Goal: Check status: Check status

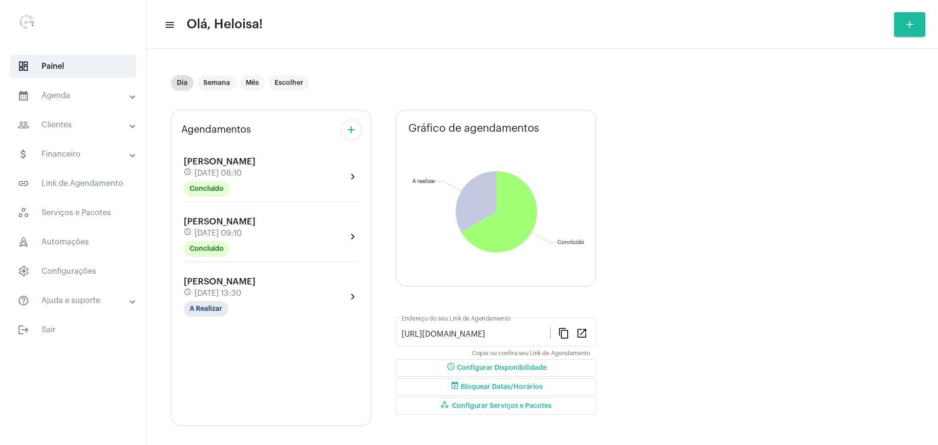
click at [508, 115] on div "Gráfico de agendamentos Não há agendamentos Concluído Concluído A realizar A re…" at bounding box center [496, 198] width 200 height 177
click at [63, 124] on mat-panel-title "people_outline Clientes" at bounding box center [74, 125] width 113 height 12
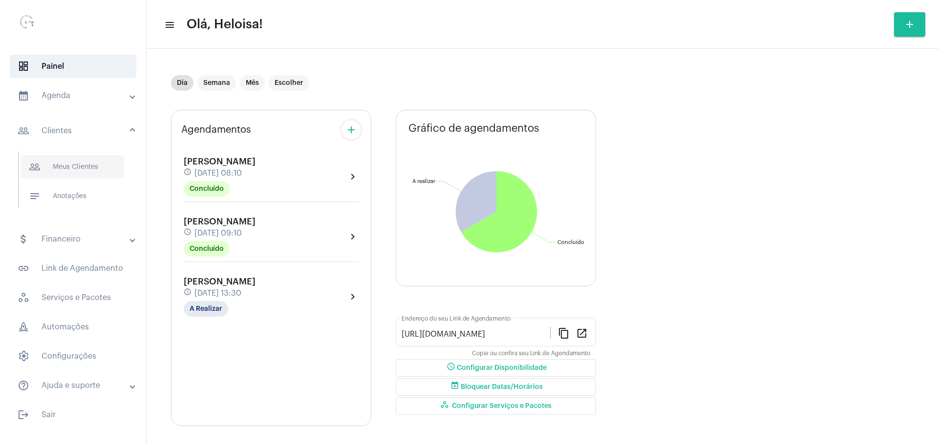
click at [81, 165] on span "people_outline Meus Clientes" at bounding box center [72, 166] width 103 height 23
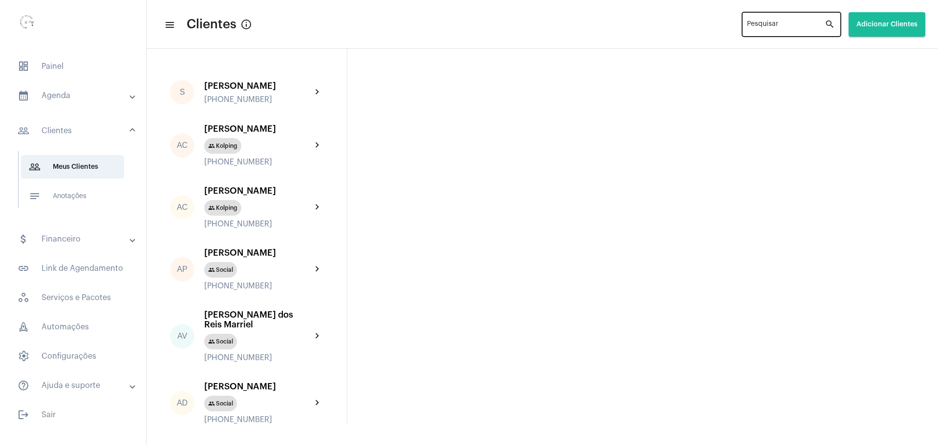
click at [765, 20] on div "Pesquisar" at bounding box center [786, 23] width 78 height 27
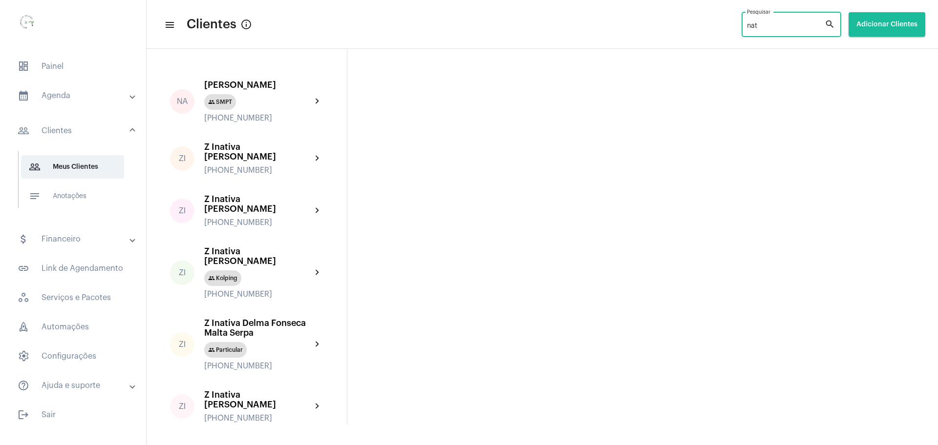
type input "nat"
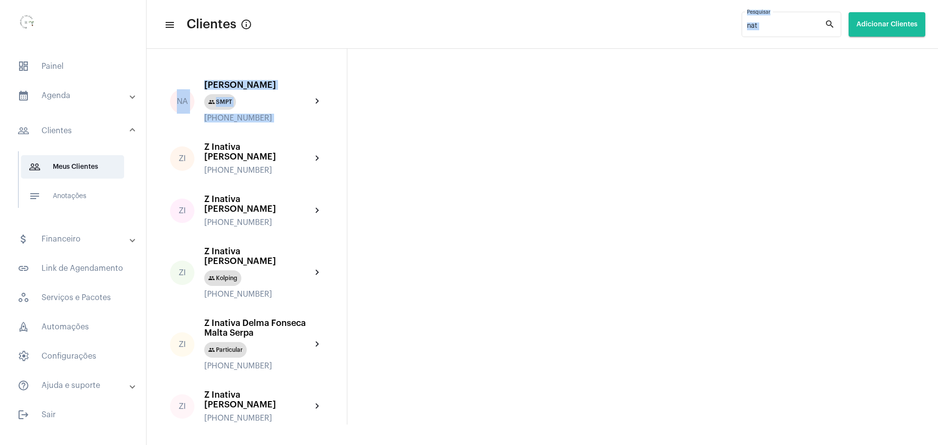
drag, startPoint x: 765, startPoint y: 20, endPoint x: 336, endPoint y: 74, distance: 432.1
click at [336, 74] on app-clients "menu Clientes info_outlined nat Pesquisar search Adicionar Clientes NA Natalia …" at bounding box center [541, 237] width 791 height 376
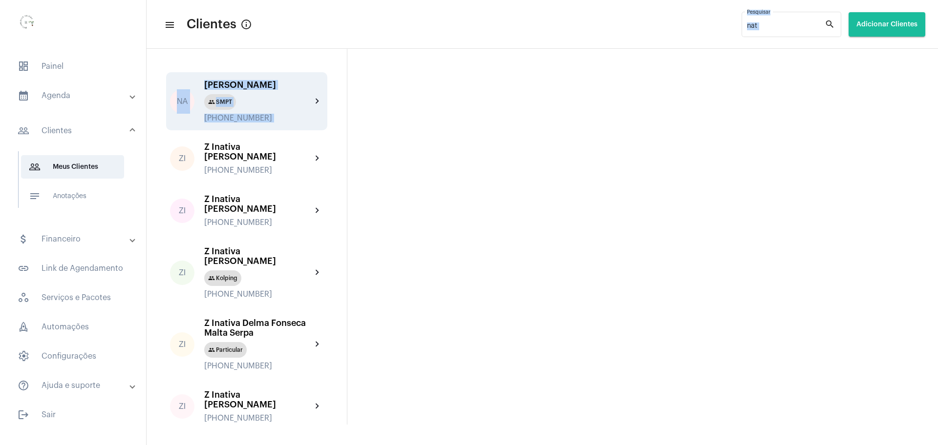
click at [204, 93] on div "NA Natalia Alice Soares Silva group SMPT +5521998308447 chevron_right" at bounding box center [246, 101] width 161 height 58
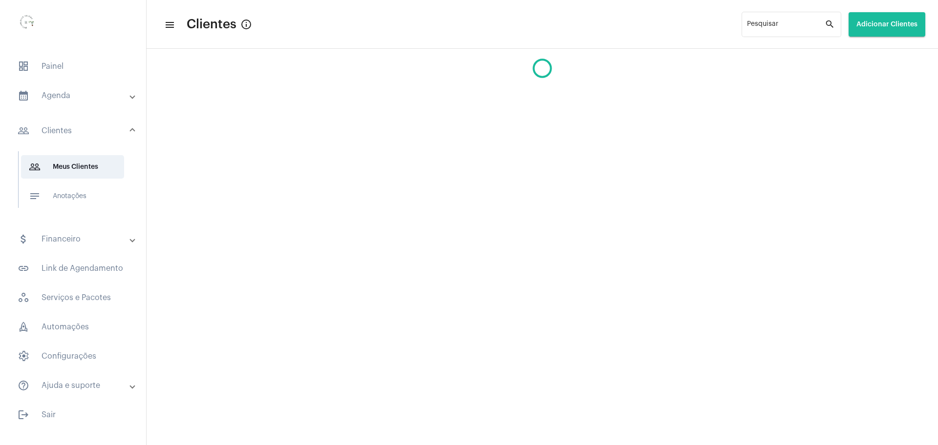
click at [282, 125] on mat-sidenav-content "menu Clientes info_outlined Pesquisar search Adicionar Clientes" at bounding box center [541, 222] width 791 height 445
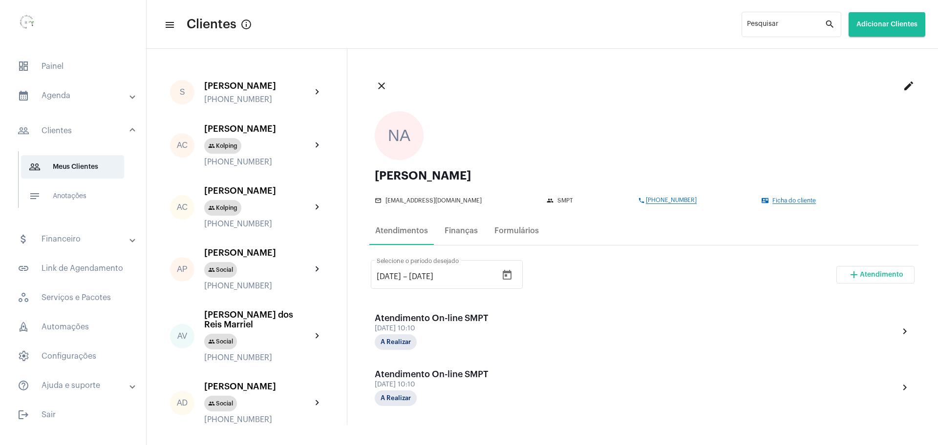
click at [483, 171] on div "[PERSON_NAME]" at bounding box center [643, 176] width 536 height 12
copy div "Natalia Alice Soares Silva mail_outline"
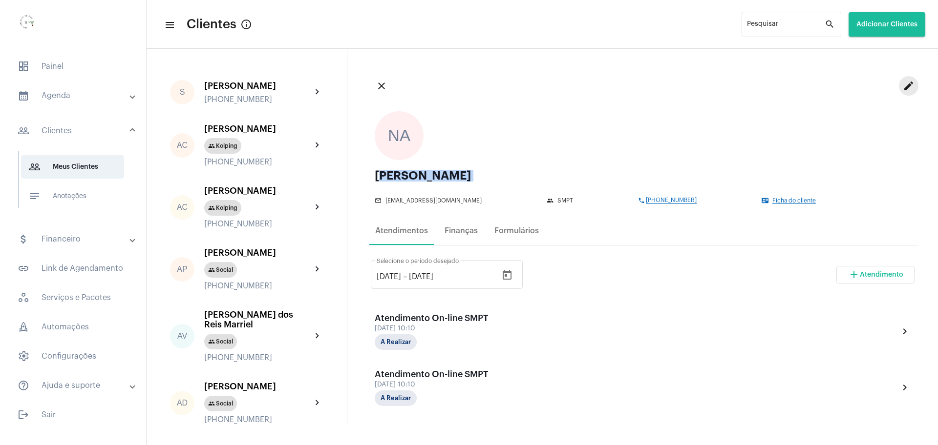
click at [902, 83] on mat-icon "edit" at bounding box center [908, 86] width 12 height 12
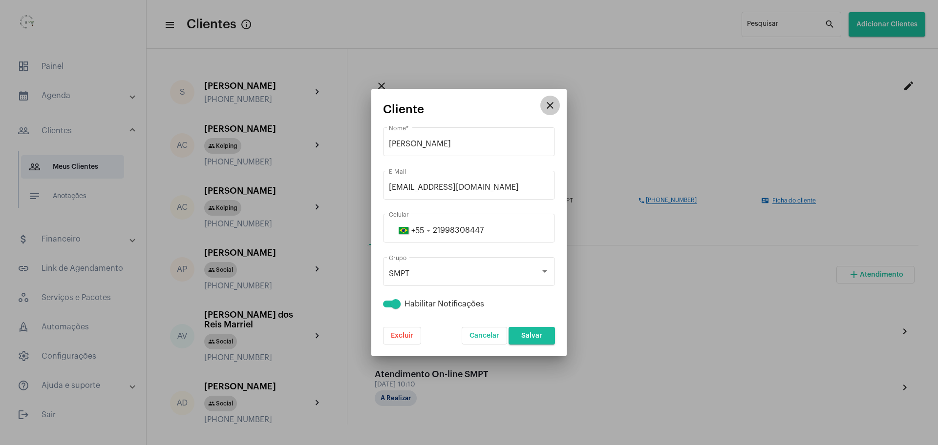
click at [556, 103] on button "close" at bounding box center [550, 106] width 20 height 20
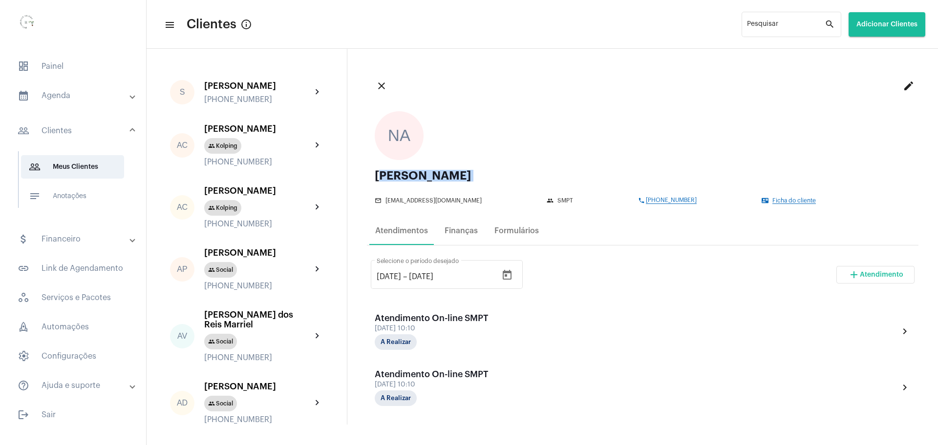
click at [782, 206] on div "NA Natalia Alice Soares Silva mail_outline soaresn033@gmail.com group SMPT phon…" at bounding box center [642, 158] width 551 height 108
click at [779, 203] on span "Ficha do cliente" at bounding box center [793, 201] width 43 height 6
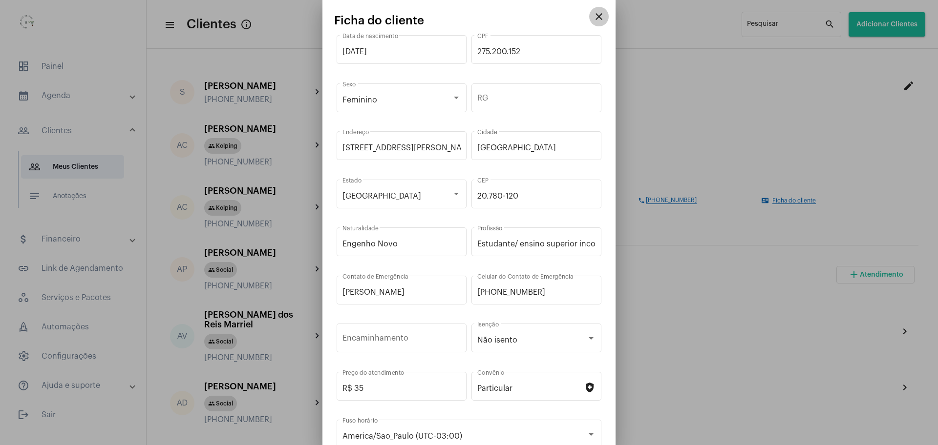
click at [597, 11] on button "close" at bounding box center [599, 17] width 20 height 20
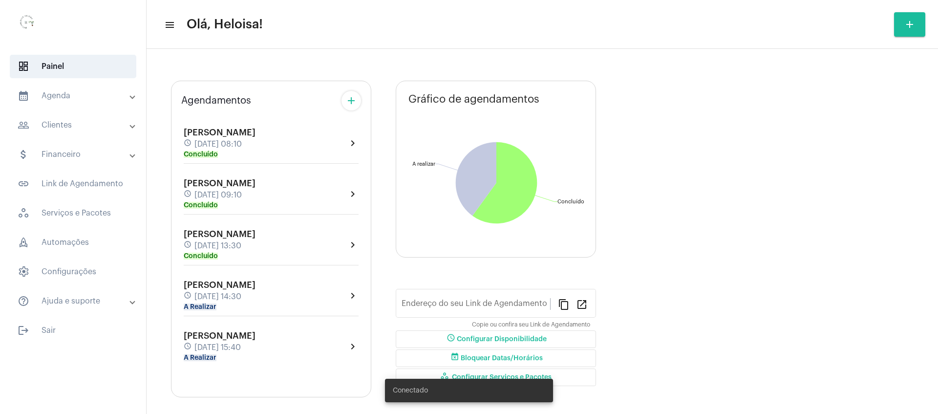
type input "[URL][DOMAIN_NAME]"
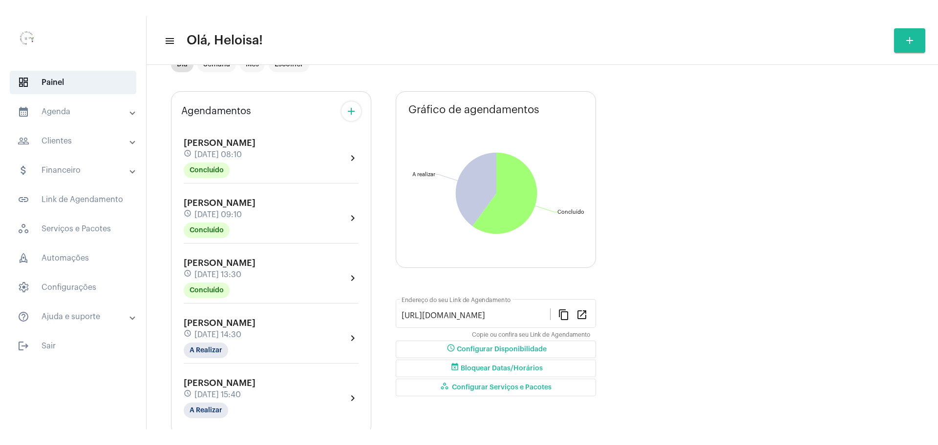
scroll to position [65, 0]
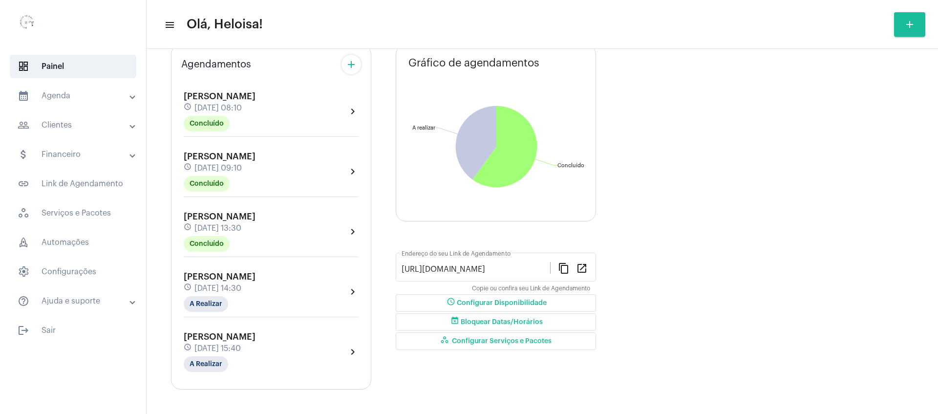
click at [228, 344] on span "[DATE] 15:40" at bounding box center [217, 348] width 46 height 9
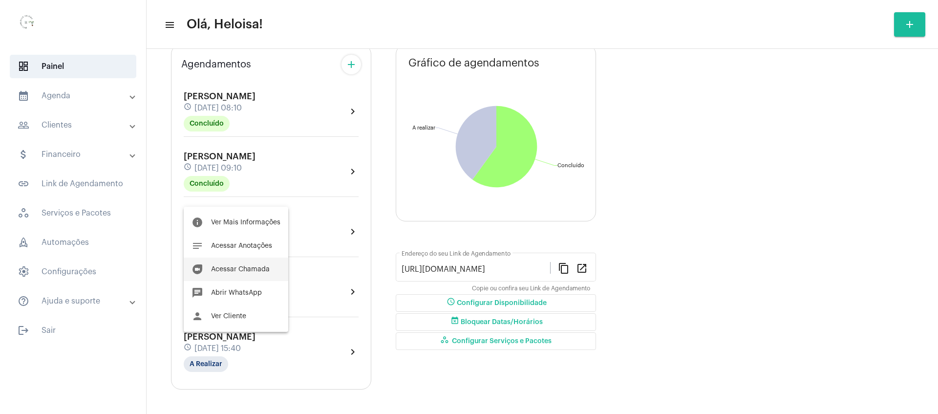
click at [231, 266] on span "Acessar Chamada" at bounding box center [240, 269] width 59 height 7
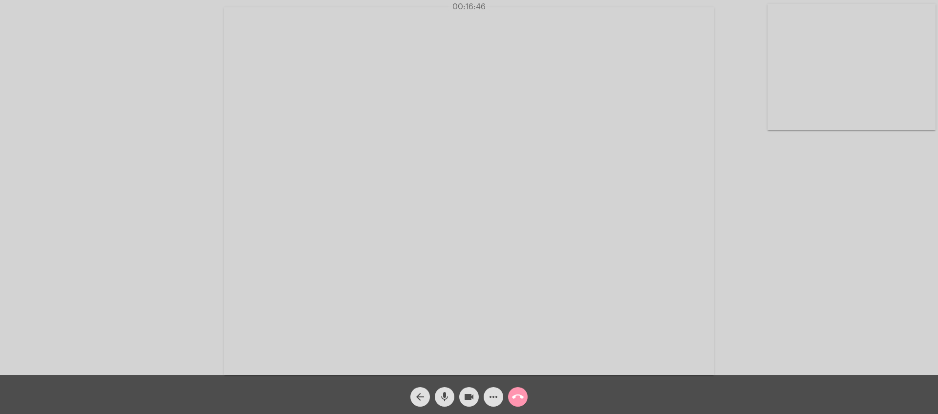
click at [445, 398] on mat-icon "mic" at bounding box center [445, 397] width 12 height 12
click at [449, 397] on mat-icon "mic" at bounding box center [445, 397] width 12 height 12
click at [443, 403] on span "mic_off" at bounding box center [445, 397] width 12 height 20
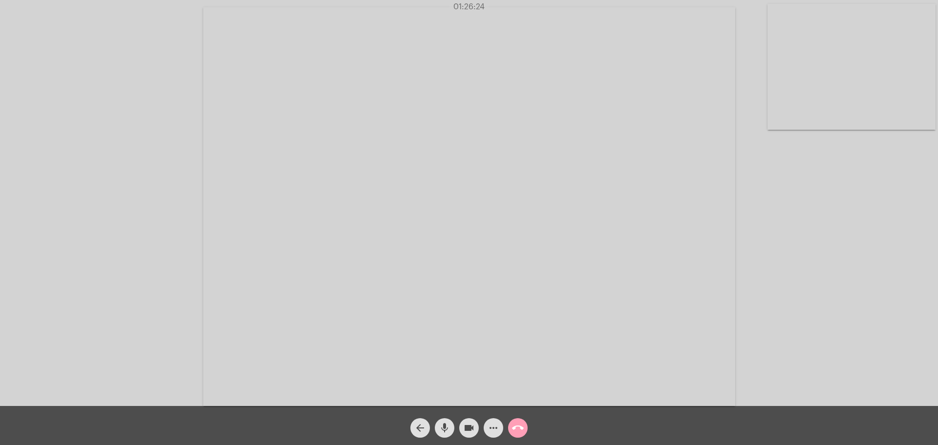
click at [523, 413] on mat-icon "call_end" at bounding box center [518, 428] width 12 height 12
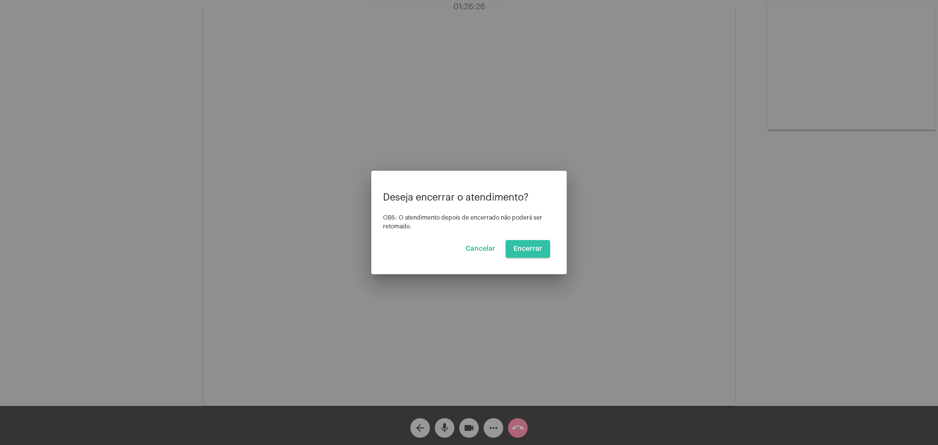
click at [534, 244] on button "Encerrar" at bounding box center [527, 249] width 44 height 18
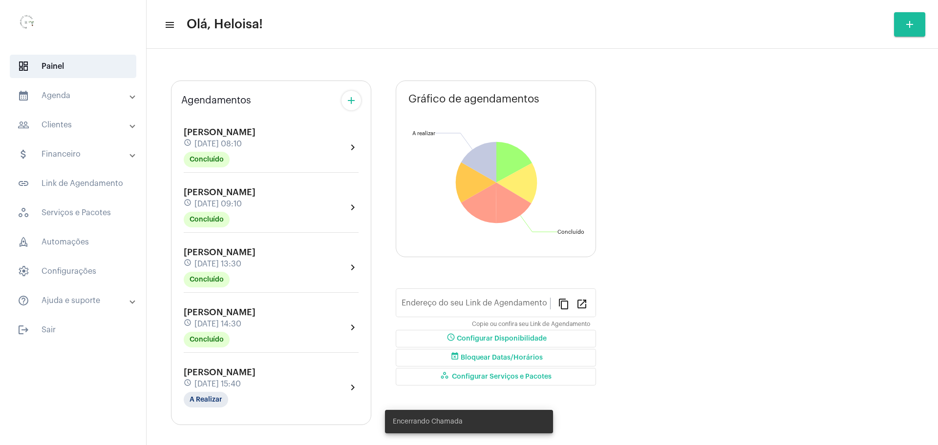
type input "[URL][DOMAIN_NAME]"
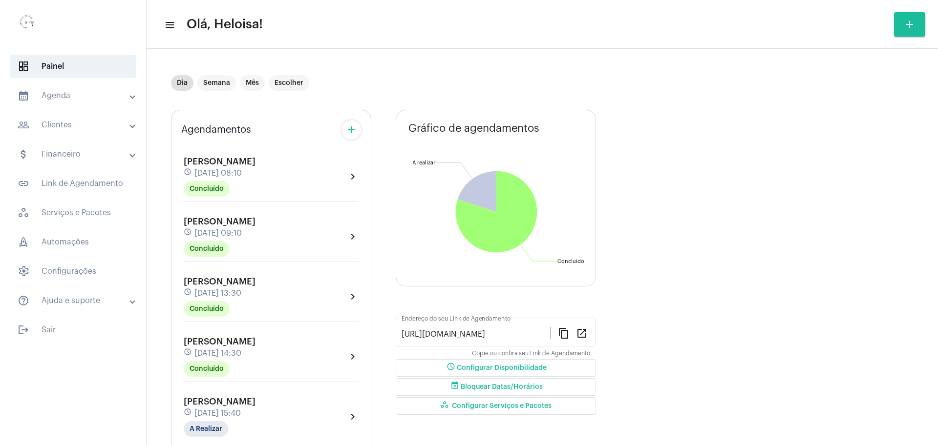
click at [133, 125] on span at bounding box center [132, 125] width 4 height 8
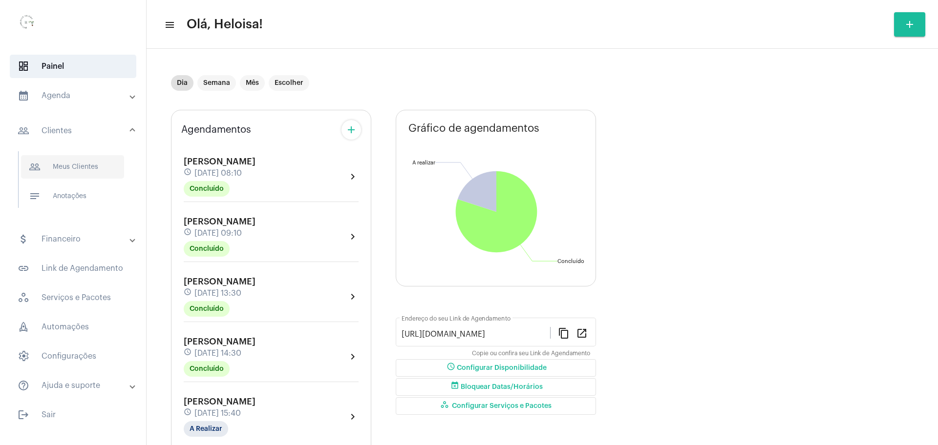
drag, startPoint x: 69, startPoint y: 166, endPoint x: 197, endPoint y: 152, distance: 128.7
click at [69, 166] on span "people_outline Meus Clientes" at bounding box center [72, 166] width 103 height 23
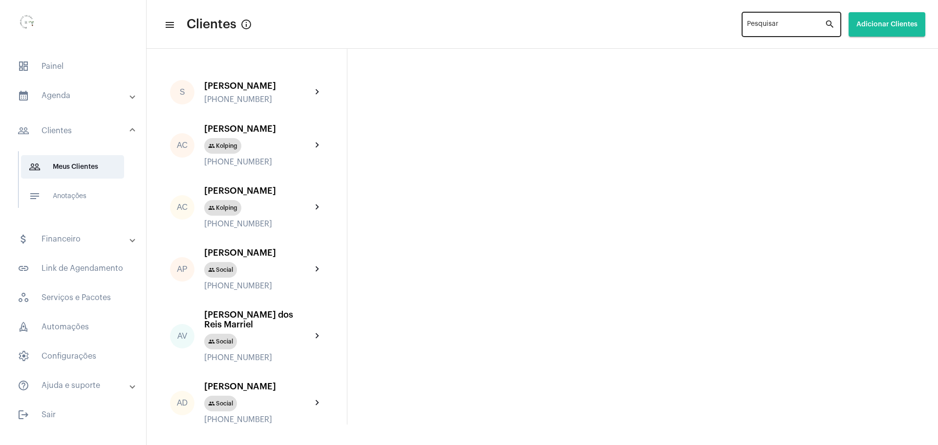
click at [769, 23] on input "Pesquisar" at bounding box center [786, 26] width 78 height 8
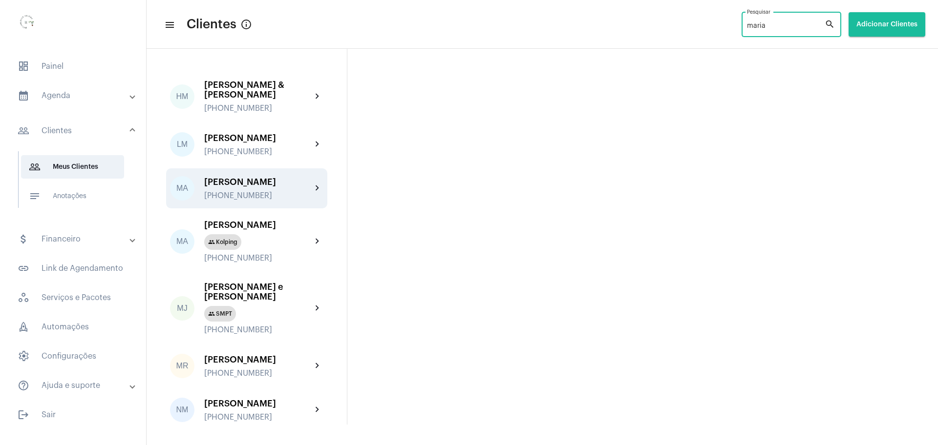
type input "maria"
click at [224, 200] on div "[PHONE_NUMBER]" at bounding box center [257, 195] width 107 height 9
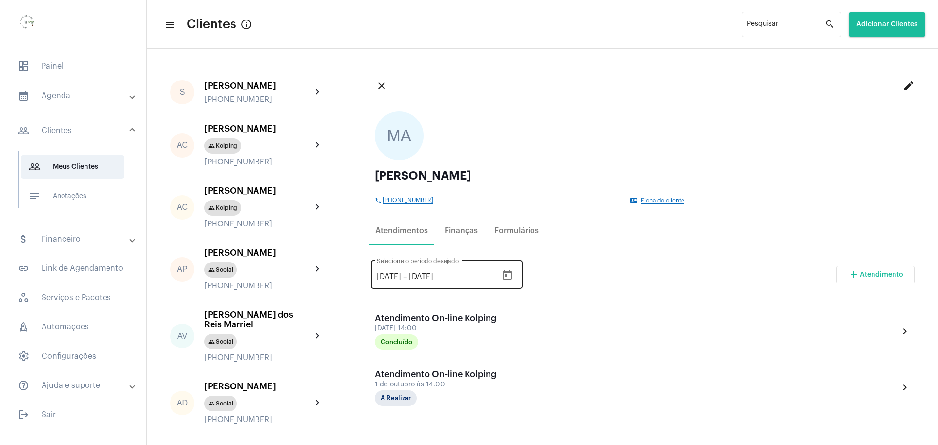
click at [511, 276] on icon "Open calendar" at bounding box center [506, 275] width 9 height 10
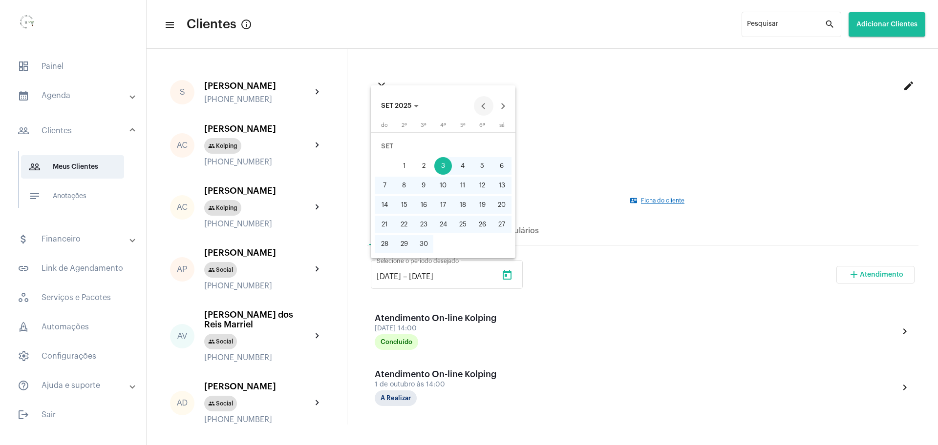
click at [482, 106] on button "Previous month" at bounding box center [484, 106] width 20 height 20
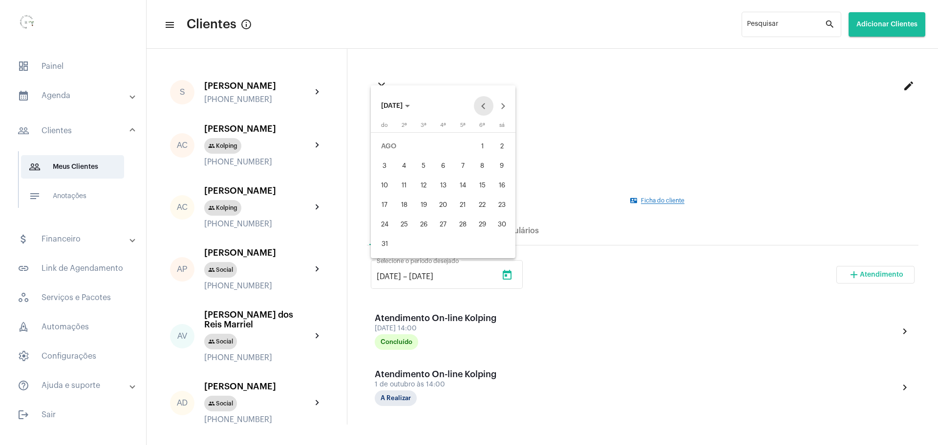
click at [482, 106] on button "Previous month" at bounding box center [484, 106] width 20 height 20
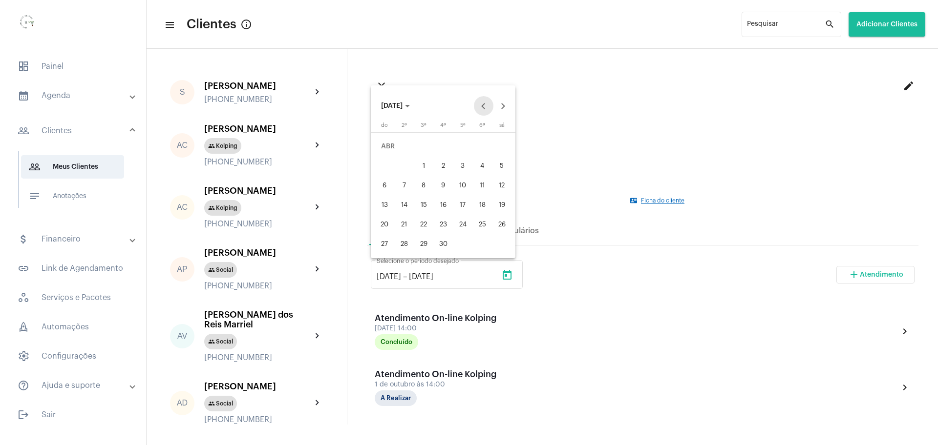
click at [482, 106] on button "Previous month" at bounding box center [484, 106] width 20 height 20
click at [430, 166] on div "4" at bounding box center [424, 166] width 18 height 18
type input "[DATE]"
click at [516, 278] on div at bounding box center [469, 222] width 938 height 445
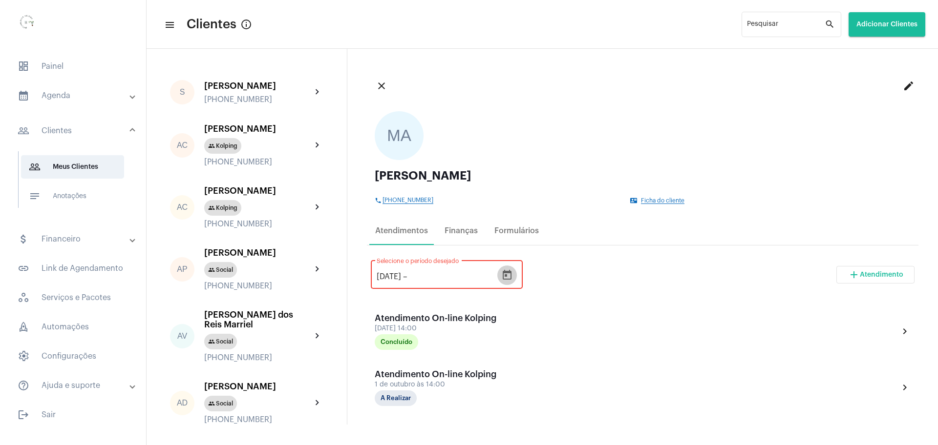
click at [511, 275] on icon "Open calendar" at bounding box center [507, 276] width 12 height 12
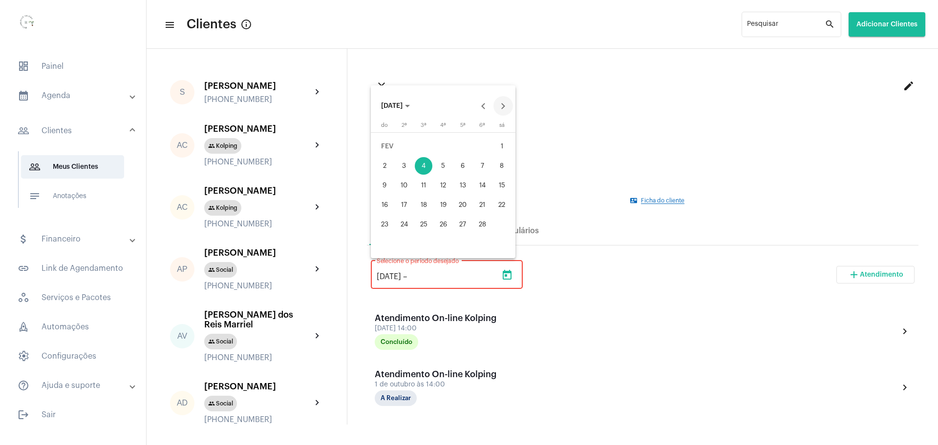
click at [506, 106] on button "Next month" at bounding box center [503, 106] width 20 height 20
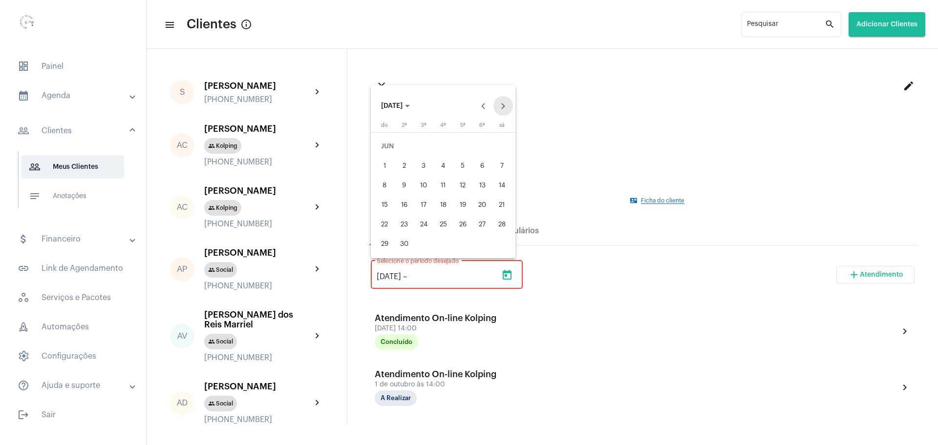
click at [506, 106] on button "Next month" at bounding box center [503, 106] width 20 height 20
click at [506, 107] on button "Next month" at bounding box center [503, 106] width 20 height 20
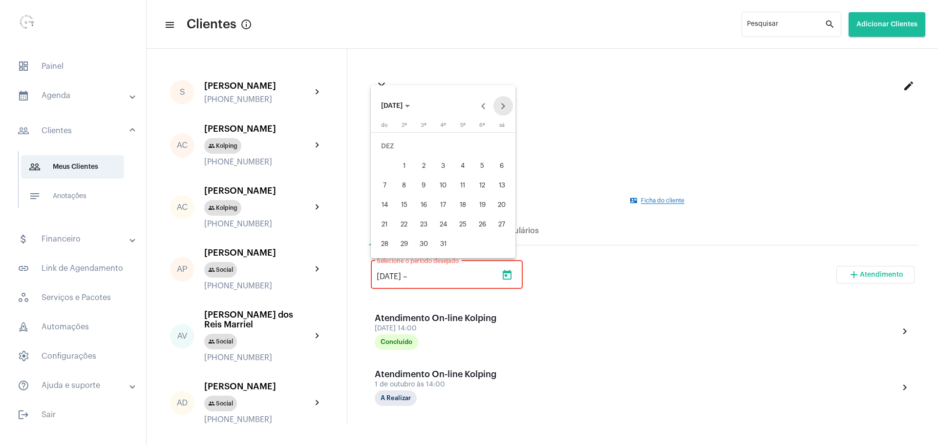
click at [506, 107] on button "Next month" at bounding box center [503, 106] width 20 height 20
click at [484, 108] on button "Previous month" at bounding box center [484, 106] width 20 height 20
drag, startPoint x: 485, startPoint y: 107, endPoint x: 478, endPoint y: 111, distance: 8.3
click at [485, 107] on button "Previous month" at bounding box center [484, 106] width 20 height 20
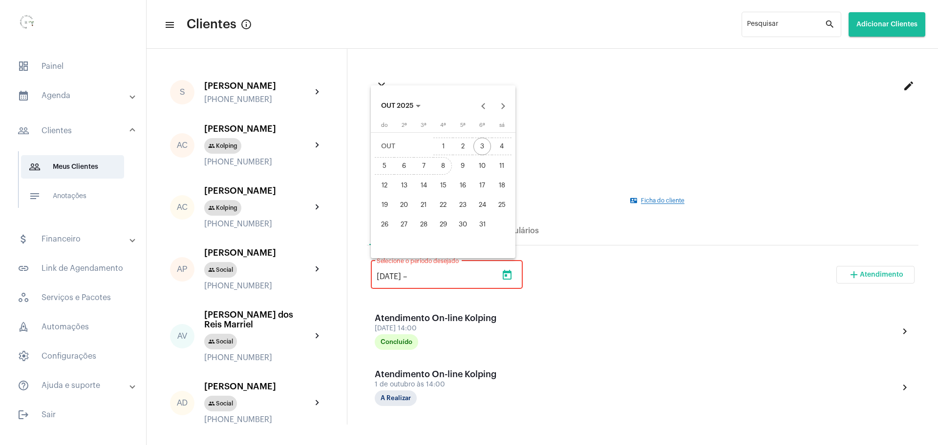
click at [440, 169] on div "8" at bounding box center [443, 166] width 18 height 18
type input "[DATE]"
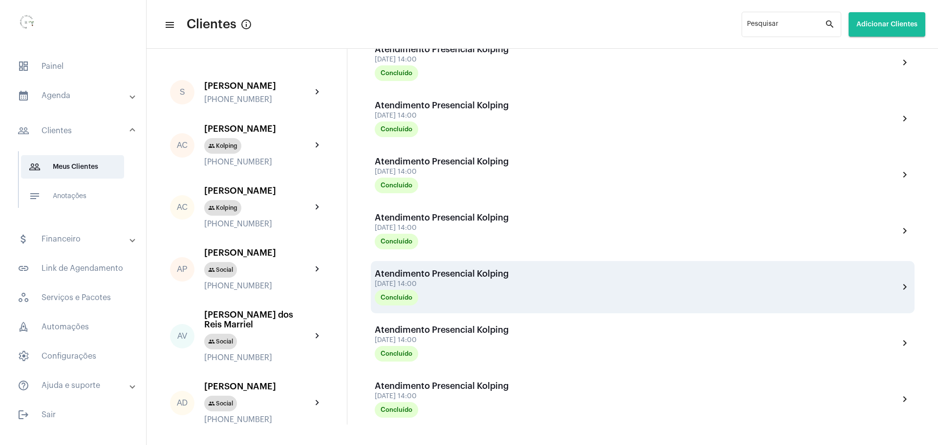
scroll to position [1132, 0]
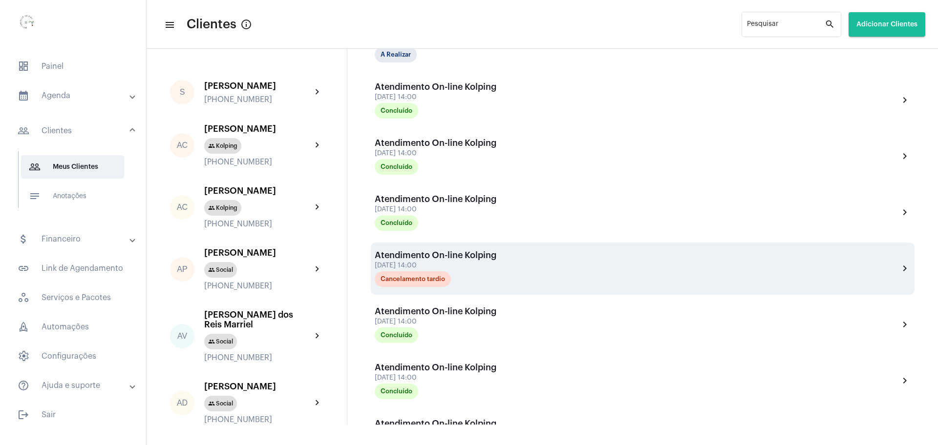
scroll to position [339, 0]
